Goal: Task Accomplishment & Management: Manage account settings

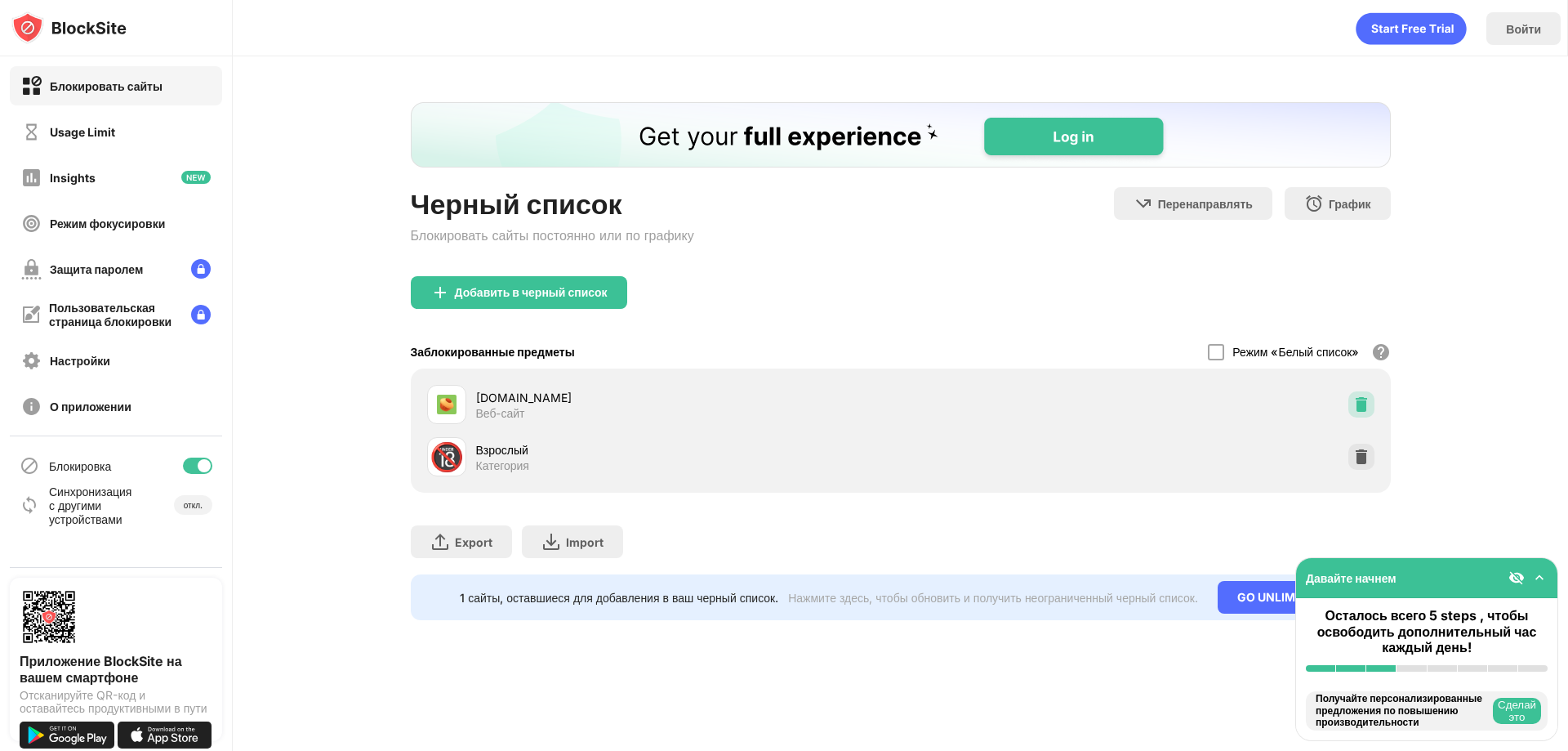
click at [1362, 406] on img at bounding box center [1361, 405] width 17 height 17
